Goal: Information Seeking & Learning: Compare options

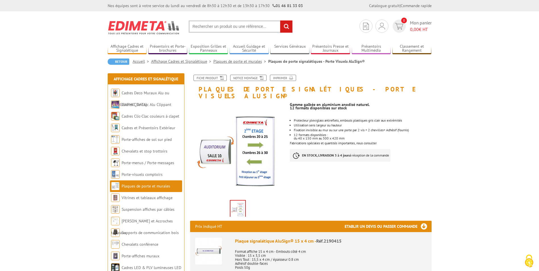
scroll to position [28, 0]
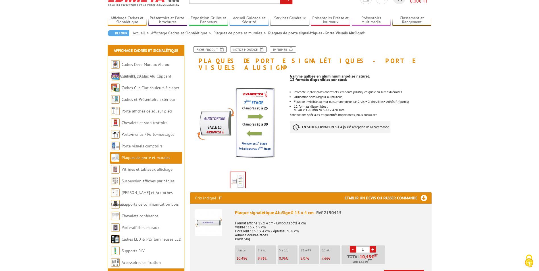
click at [158, 160] on link "Plaques de porte et murales" at bounding box center [146, 157] width 49 height 5
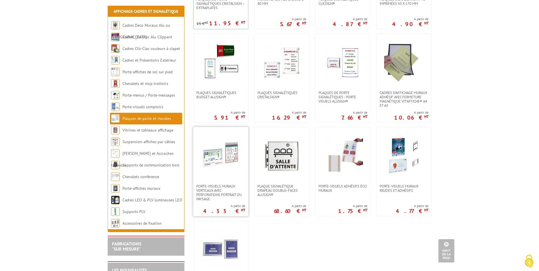
scroll to position [199, 0]
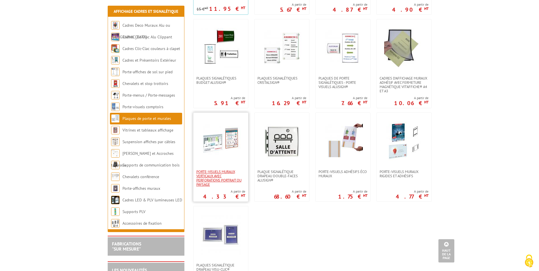
click at [215, 177] on span "Porte-visuels muraux verticaux avec perforations portrait ou paysage" at bounding box center [220, 178] width 49 height 17
click at [340, 175] on span "Porte-visuels adhésifs éco muraux" at bounding box center [342, 174] width 49 height 9
click at [399, 172] on span "Porte-visuels muraux rigides et adhésifs" at bounding box center [403, 174] width 49 height 9
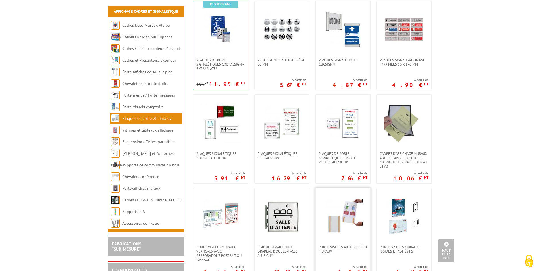
scroll to position [114, 0]
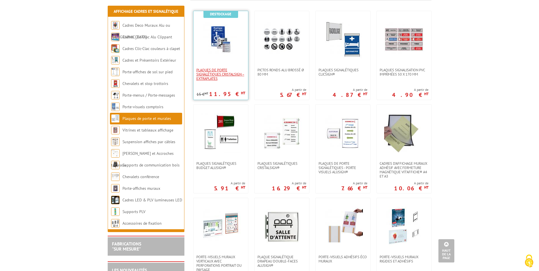
click at [225, 75] on span "Plaques de porte signalétiques CristalSign – extraplates" at bounding box center [220, 74] width 49 height 13
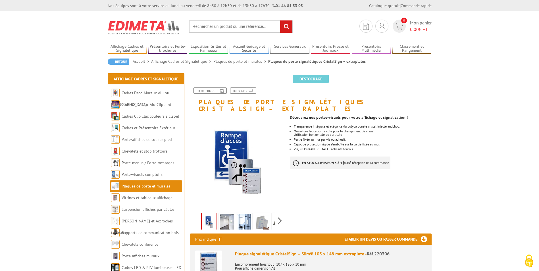
click at [264, 214] on img at bounding box center [262, 223] width 14 height 18
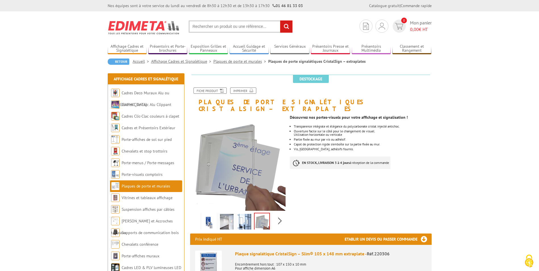
click at [230, 215] on img at bounding box center [227, 223] width 14 height 18
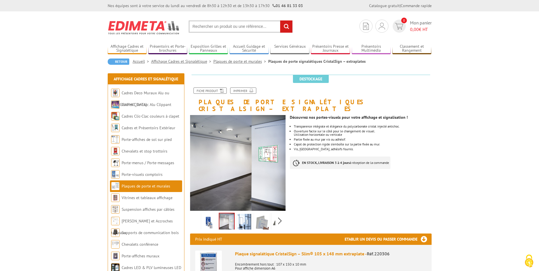
click at [197, 217] on div "Previous Next" at bounding box center [238, 221] width 96 height 20
click at [209, 218] on img at bounding box center [209, 223] width 14 height 18
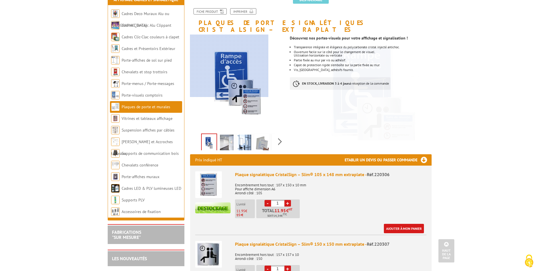
scroll to position [28, 0]
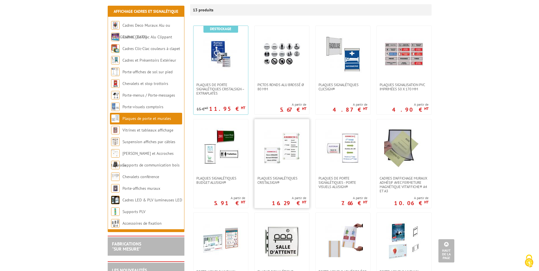
scroll to position [85, 0]
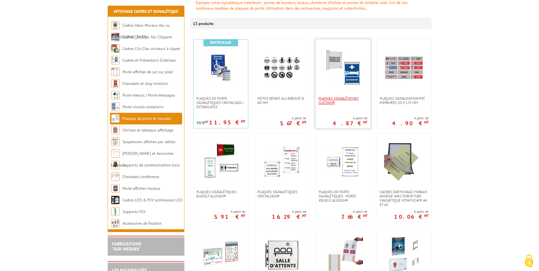
click at [349, 97] on span "Plaques signalétiques ClicSign®" at bounding box center [342, 100] width 49 height 9
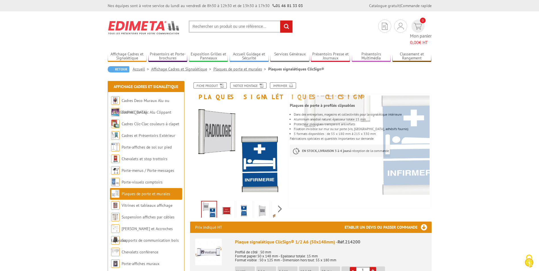
click at [228, 204] on img at bounding box center [227, 211] width 14 height 18
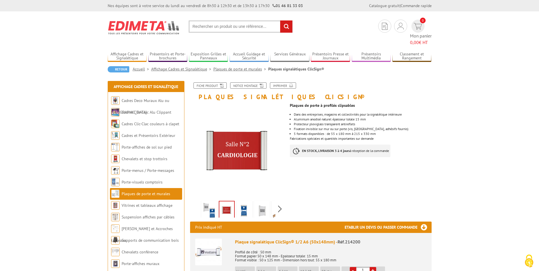
click at [238, 204] on img at bounding box center [244, 211] width 14 height 18
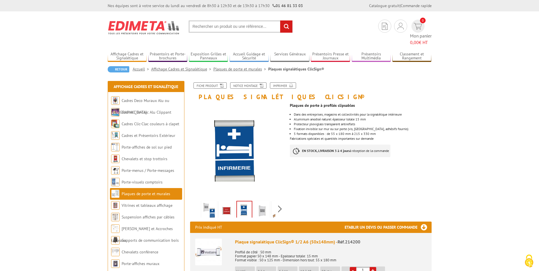
click at [250, 204] on img at bounding box center [244, 210] width 15 height 18
drag, startPoint x: 257, startPoint y: 205, endPoint x: 262, endPoint y: 205, distance: 5.4
click at [257, 205] on img at bounding box center [262, 211] width 14 height 18
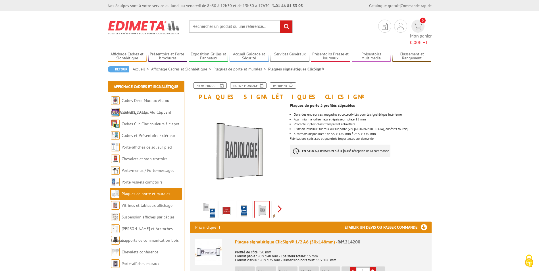
click at [281, 204] on div "Previous Next" at bounding box center [238, 209] width 96 height 20
click at [268, 202] on img at bounding box center [267, 211] width 14 height 18
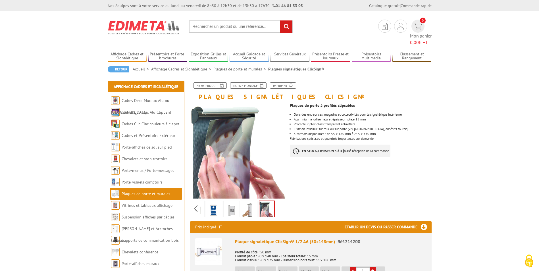
click at [250, 202] on img at bounding box center [249, 211] width 14 height 18
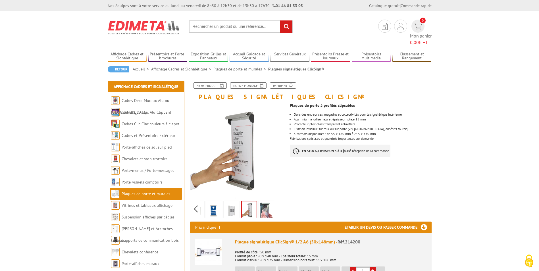
click at [275, 201] on li at bounding box center [267, 209] width 18 height 18
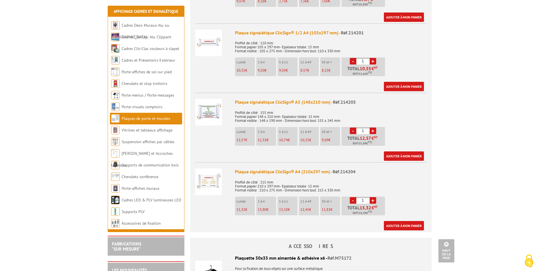
scroll to position [341, 0]
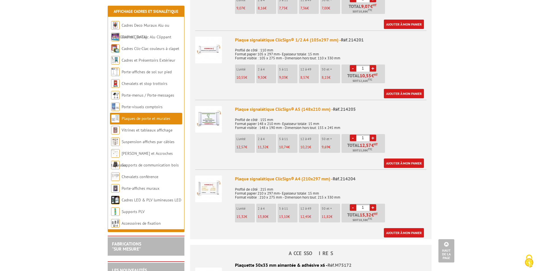
click at [209, 108] on img at bounding box center [208, 119] width 27 height 27
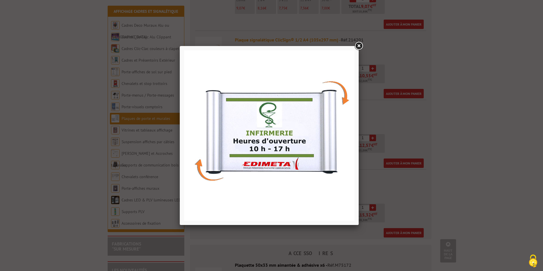
click at [361, 40] on div at bounding box center [271, 135] width 543 height 271
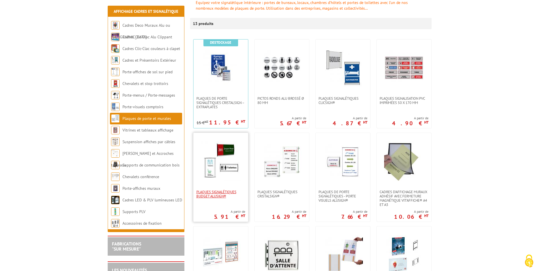
click at [225, 196] on span "Plaques Signalétiques Budget AluSign®" at bounding box center [220, 194] width 49 height 9
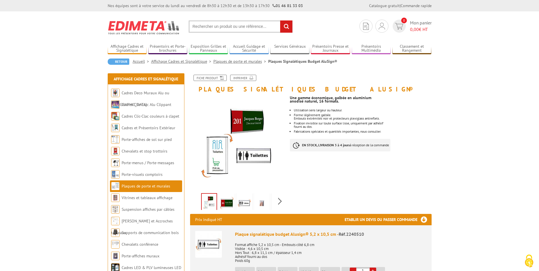
click at [232, 197] on img at bounding box center [227, 203] width 14 height 18
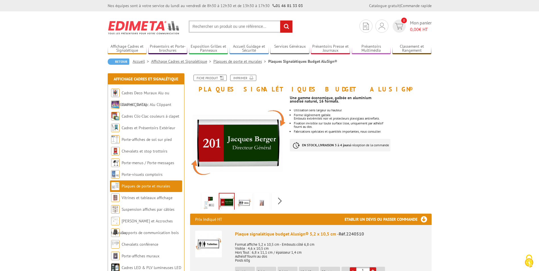
click at [246, 204] on img at bounding box center [244, 203] width 14 height 18
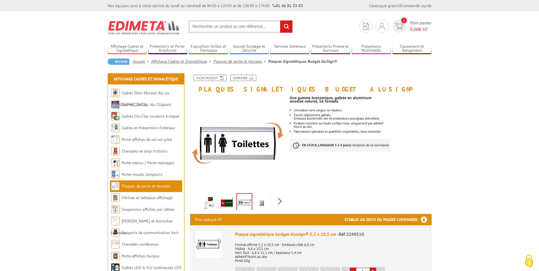
click at [260, 206] on img at bounding box center [262, 203] width 14 height 18
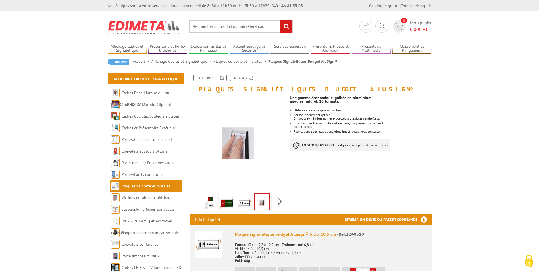
click at [271, 207] on li at bounding box center [280, 201] width 18 height 18
click at [263, 204] on img at bounding box center [267, 203] width 14 height 18
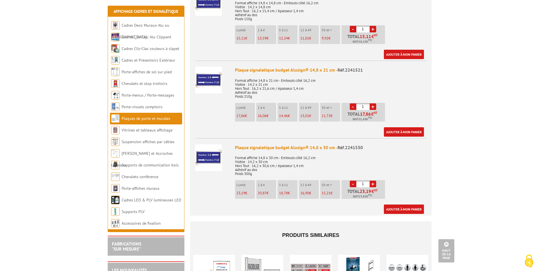
scroll to position [1250, 0]
click at [212, 79] on img at bounding box center [208, 79] width 27 height 27
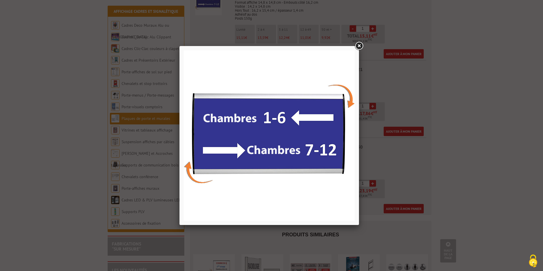
click at [361, 45] on link at bounding box center [359, 46] width 10 height 10
